Goal: Find specific page/section: Find specific page/section

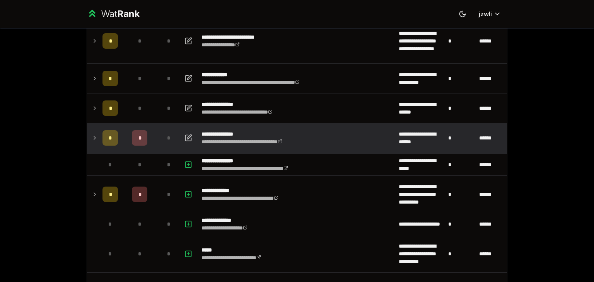
scroll to position [75, 0]
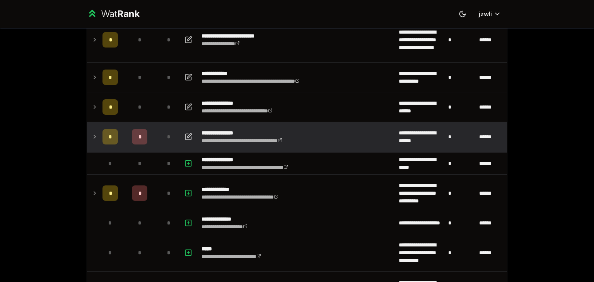
click at [92, 135] on icon at bounding box center [95, 136] width 6 height 9
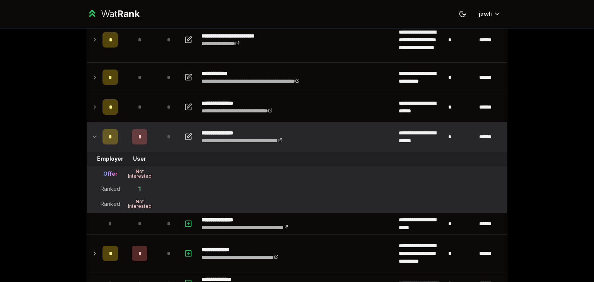
click at [92, 135] on icon at bounding box center [95, 136] width 6 height 9
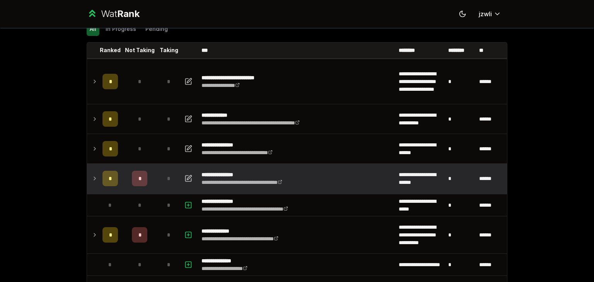
scroll to position [32, 0]
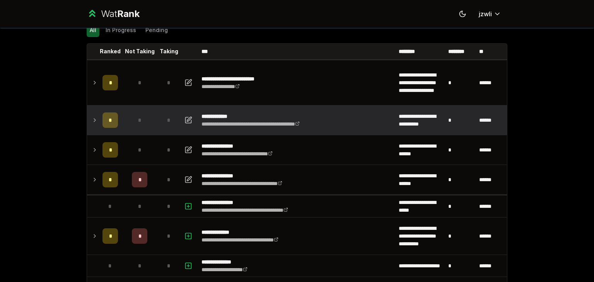
click at [104, 121] on div "*" at bounding box center [110, 120] width 15 height 15
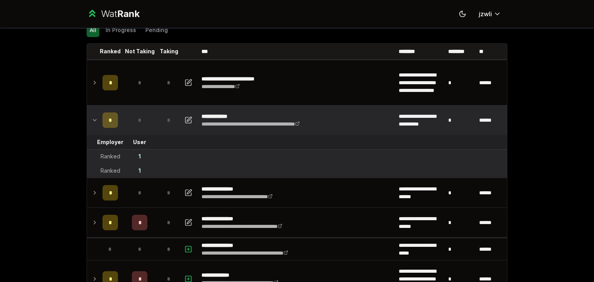
click at [104, 121] on div "*" at bounding box center [110, 120] width 15 height 15
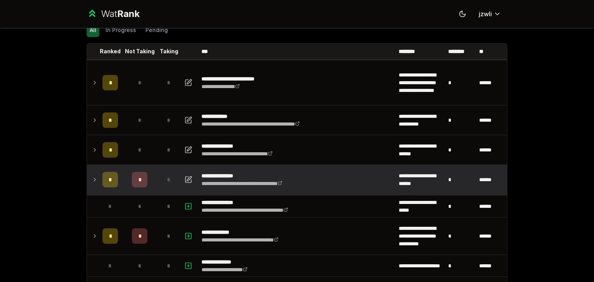
click at [107, 171] on td "*" at bounding box center [110, 179] width 22 height 29
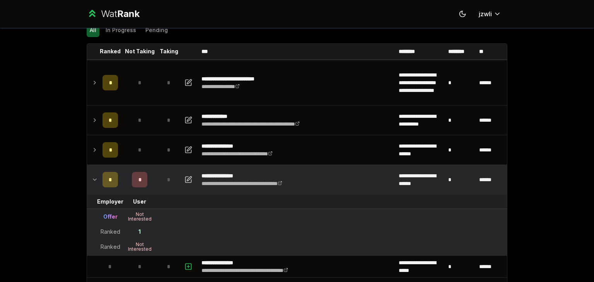
click at [113, 172] on div "*" at bounding box center [110, 179] width 15 height 15
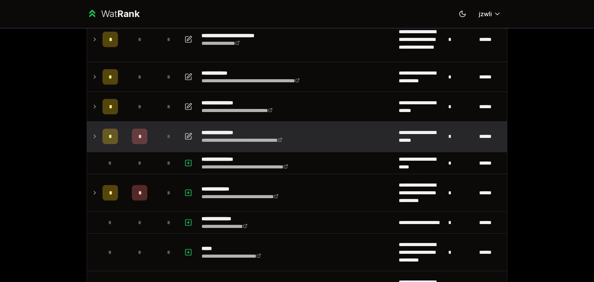
scroll to position [0, 0]
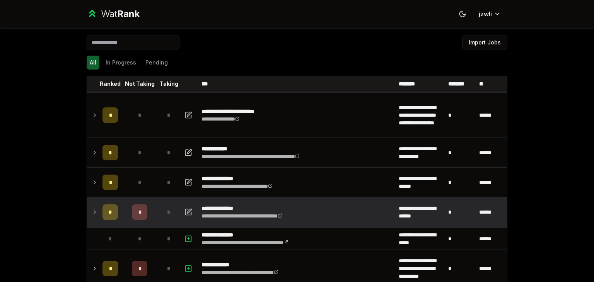
click at [146, 209] on td "*" at bounding box center [139, 212] width 37 height 29
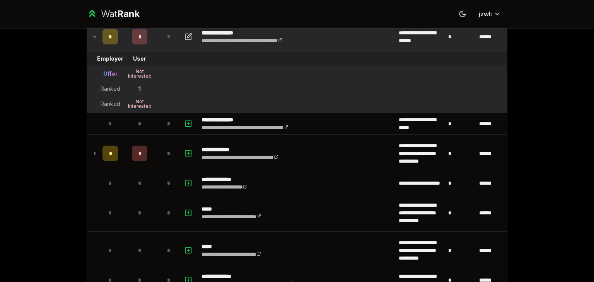
scroll to position [175, 0]
